Goal: Information Seeking & Learning: Compare options

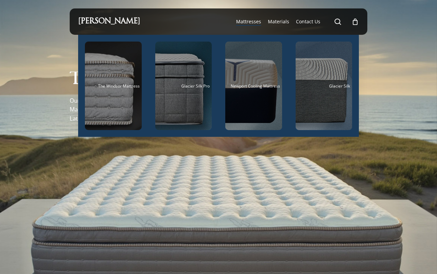
click at [251, 21] on span "Mattresses" at bounding box center [248, 21] width 25 height 6
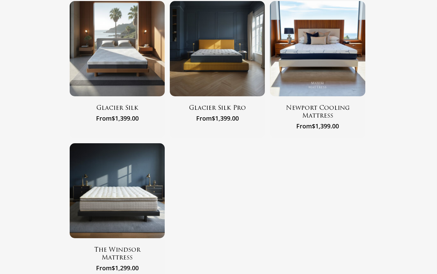
scroll to position [73, 0]
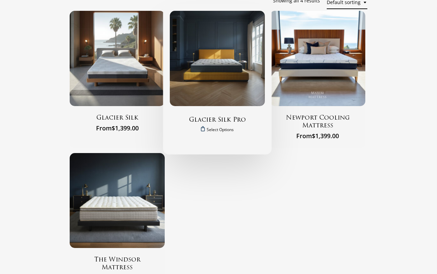
click at [222, 85] on img "Glacier Silk Pro" at bounding box center [217, 58] width 95 height 95
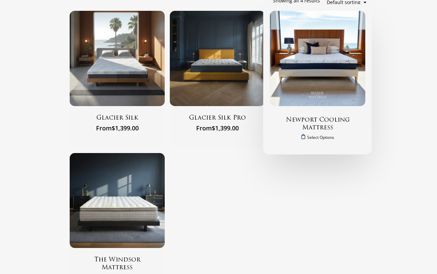
click at [322, 48] on img "Newport Cooling Mattress" at bounding box center [317, 58] width 95 height 95
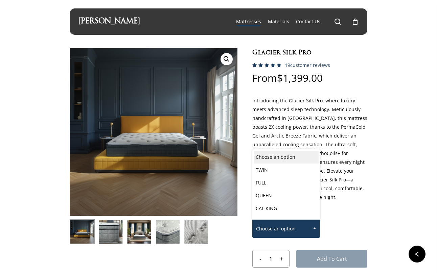
click at [303, 231] on span "Choose an option" at bounding box center [286, 229] width 67 height 14
select select "CAL KING"
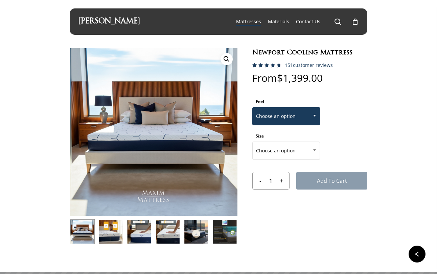
click at [284, 114] on span "Choose an option" at bounding box center [286, 116] width 67 height 14
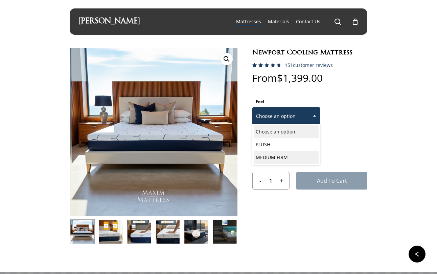
select select "MEDIUM FIRM"
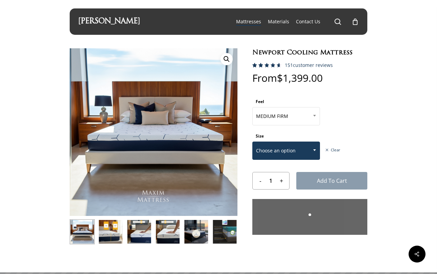
click at [280, 150] on span "Choose an option" at bounding box center [286, 151] width 67 height 14
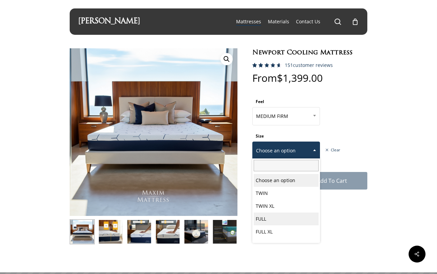
scroll to position [35, 0]
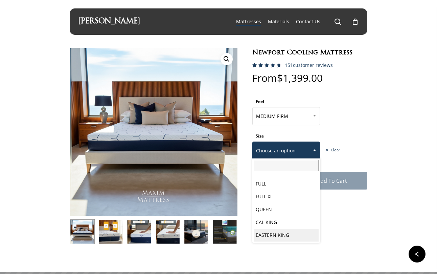
select select "EASTERN KING"
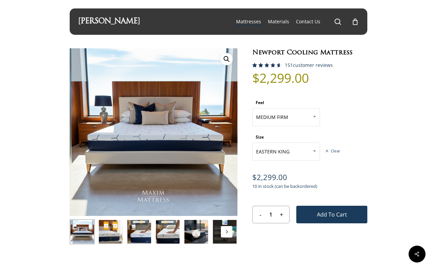
click at [109, 227] on img at bounding box center [110, 232] width 25 height 25
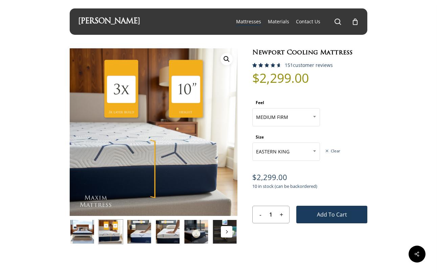
click at [134, 226] on img at bounding box center [139, 232] width 25 height 25
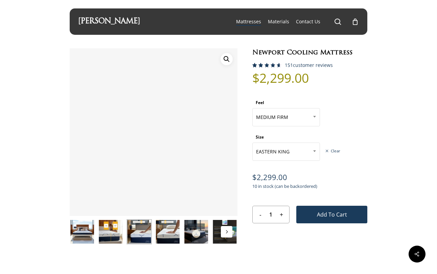
click at [165, 229] on img at bounding box center [167, 232] width 25 height 25
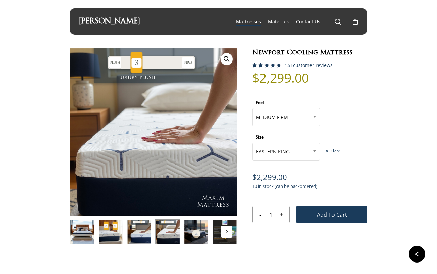
click at [192, 230] on img at bounding box center [196, 232] width 25 height 25
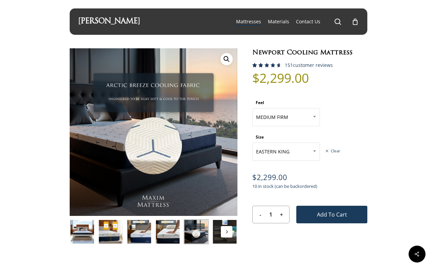
click at [216, 233] on img at bounding box center [224, 232] width 25 height 25
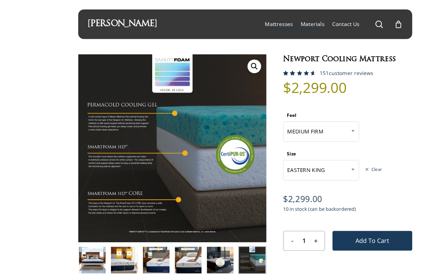
click at [282, 22] on span "Materials" at bounding box center [278, 21] width 21 height 6
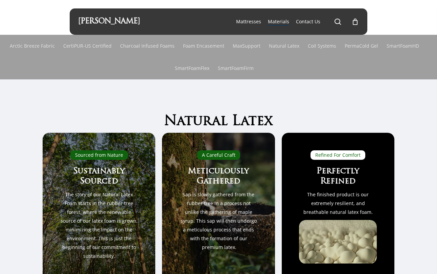
click at [284, 22] on span "Materials" at bounding box center [278, 21] width 21 height 6
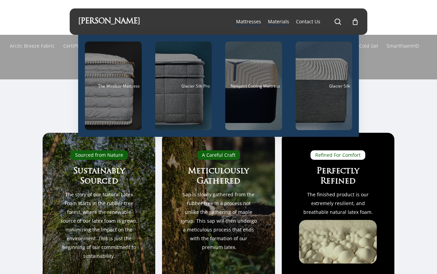
click at [253, 21] on span "Mattresses" at bounding box center [248, 21] width 25 height 6
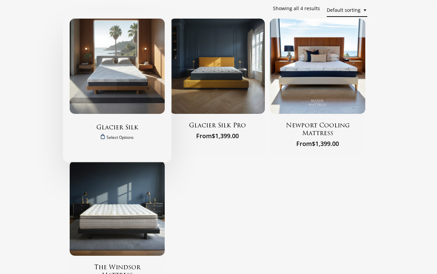
scroll to position [72, 0]
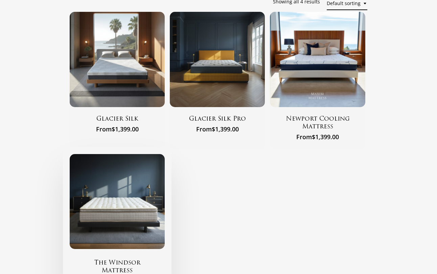
click at [127, 192] on img "The Windsor Mattress" at bounding box center [117, 201] width 95 height 95
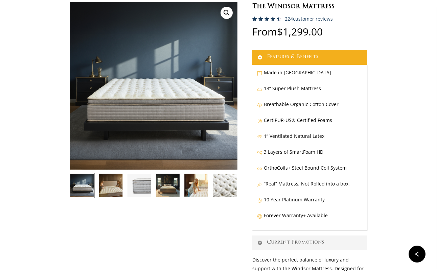
scroll to position [54, 0]
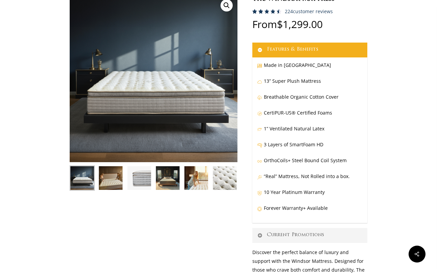
click at [291, 160] on p "OrthoCoils+ Steel Bound Coil System" at bounding box center [310, 164] width 106 height 16
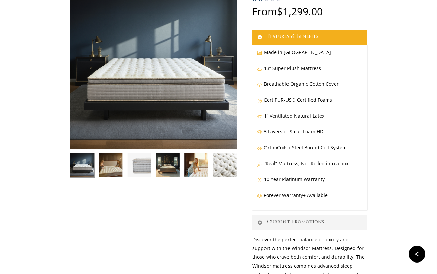
scroll to position [63, 0]
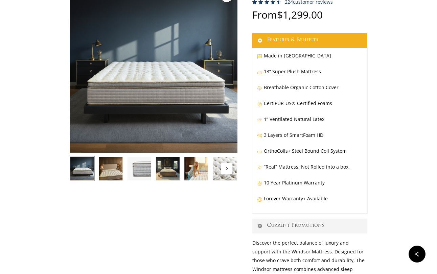
click at [80, 170] on img at bounding box center [82, 168] width 25 height 25
click at [113, 163] on img at bounding box center [110, 168] width 25 height 25
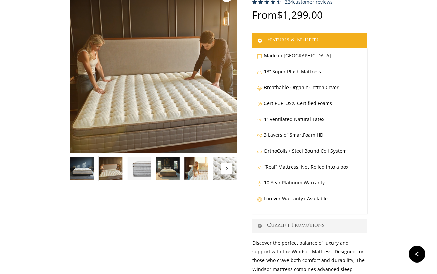
click at [137, 167] on img at bounding box center [139, 168] width 25 height 25
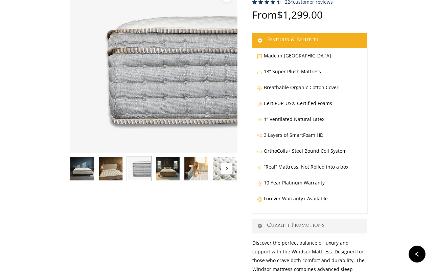
click at [175, 163] on img at bounding box center [167, 168] width 25 height 25
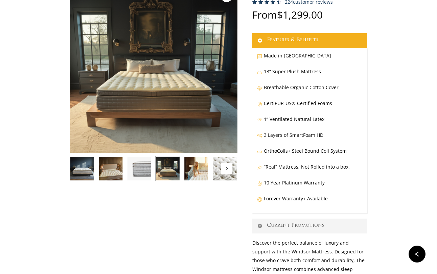
click at [201, 164] on img at bounding box center [196, 168] width 25 height 25
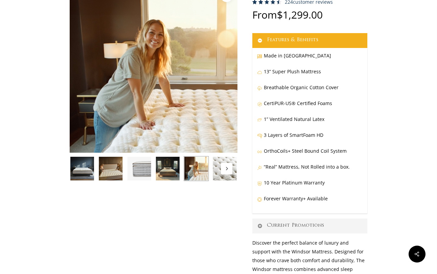
click at [231, 168] on button "Next" at bounding box center [227, 169] width 12 height 12
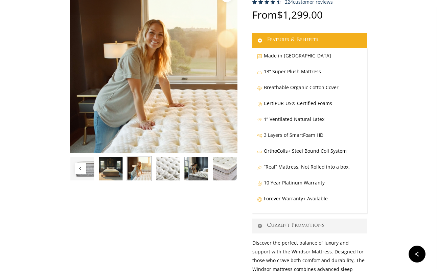
click at [166, 171] on img at bounding box center [167, 168] width 25 height 25
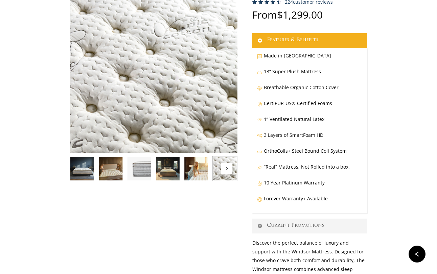
click at [228, 164] on button "Next" at bounding box center [227, 169] width 12 height 12
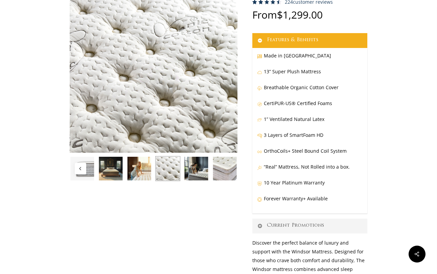
click at [199, 165] on img at bounding box center [196, 168] width 25 height 25
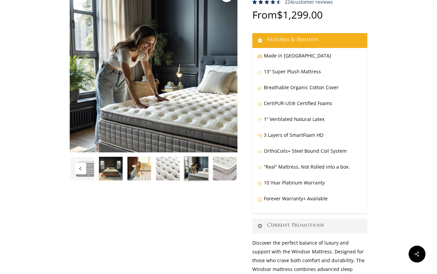
click at [222, 164] on img at bounding box center [224, 168] width 25 height 25
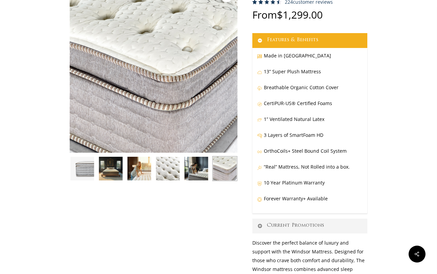
click at [235, 234] on div "🔍" at bounding box center [154, 218] width 168 height 466
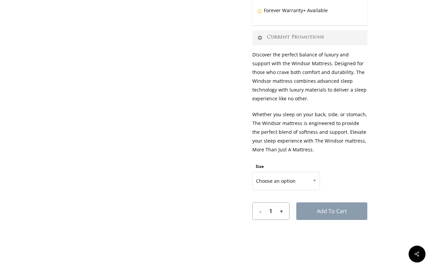
scroll to position [259, 0]
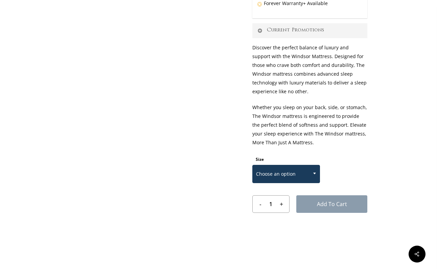
click at [272, 167] on span "Choose an option" at bounding box center [286, 174] width 67 height 14
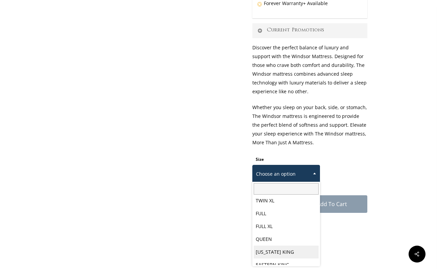
scroll to position [35, 0]
select select "EASTERN KING"
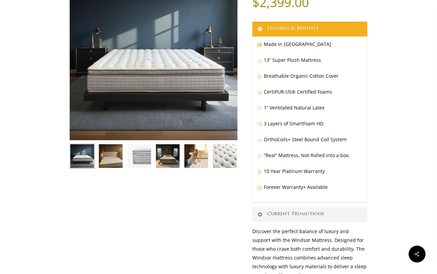
scroll to position [76, 0]
